Goal: Task Accomplishment & Management: Manage account settings

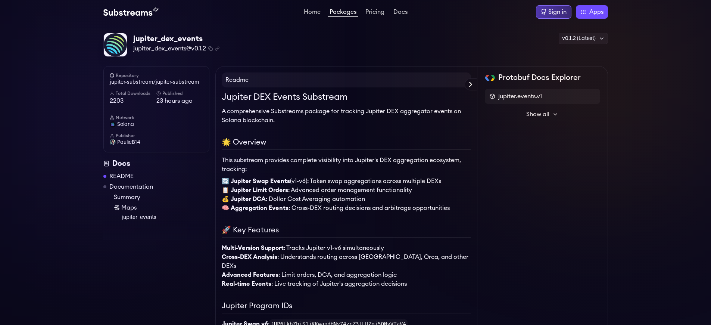
click at [558, 12] on div "Sign in" at bounding box center [557, 11] width 18 height 9
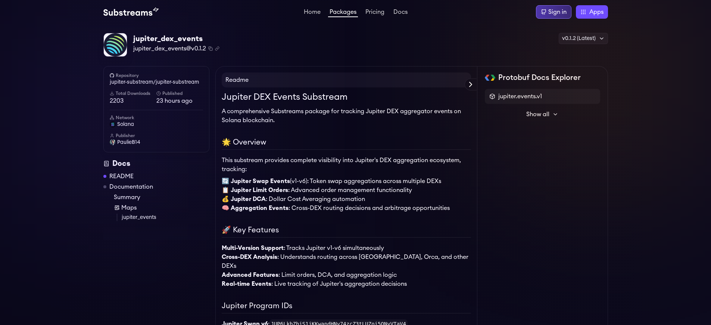
click at [558, 12] on div "Sign in" at bounding box center [557, 11] width 18 height 9
